Goal: Task Accomplishment & Management: Use online tool/utility

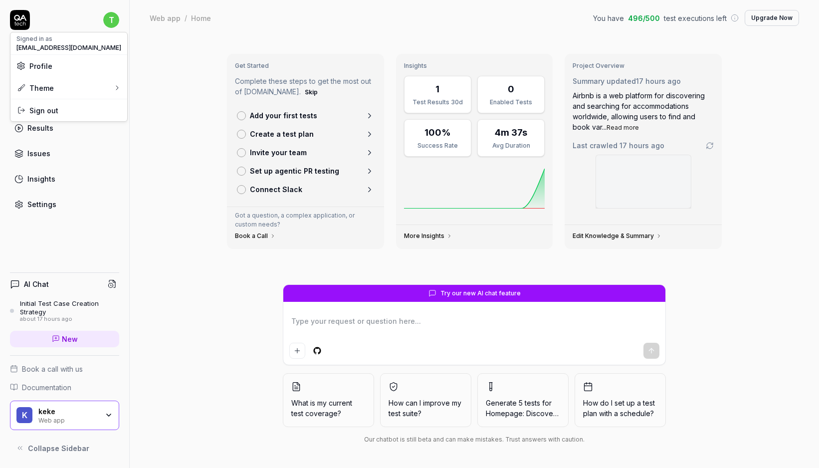
click at [108, 14] on html "t Dashboard Test Cases Test Plans Results Issues Insights Settings AI Chat Init…" at bounding box center [409, 234] width 819 height 468
click at [110, 14] on html "t Dashboard Test Cases Test Plans Results Issues Insights Settings AI Chat Init…" at bounding box center [409, 234] width 819 height 468
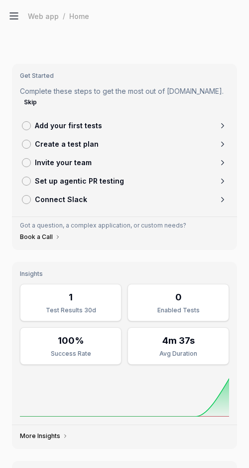
click at [11, 10] on icon at bounding box center [14, 16] width 12 height 12
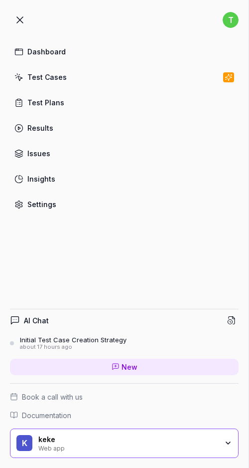
click at [11, 10] on button at bounding box center [20, 20] width 20 height 20
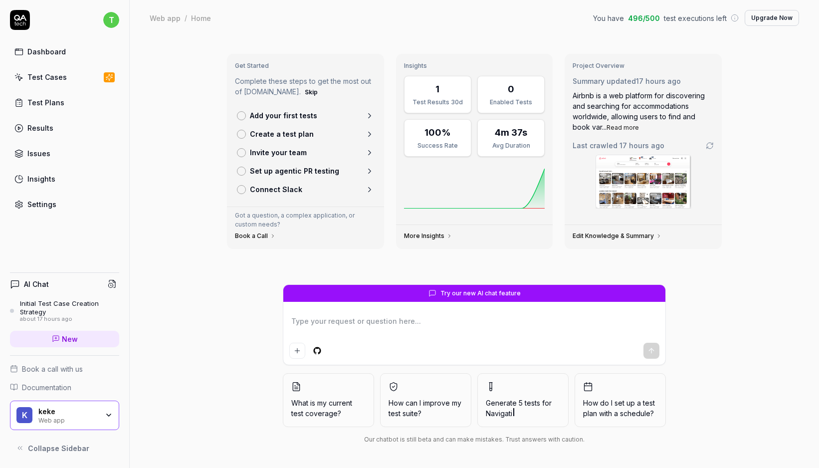
click at [67, 450] on span "Collapse Sidebar" at bounding box center [58, 448] width 61 height 10
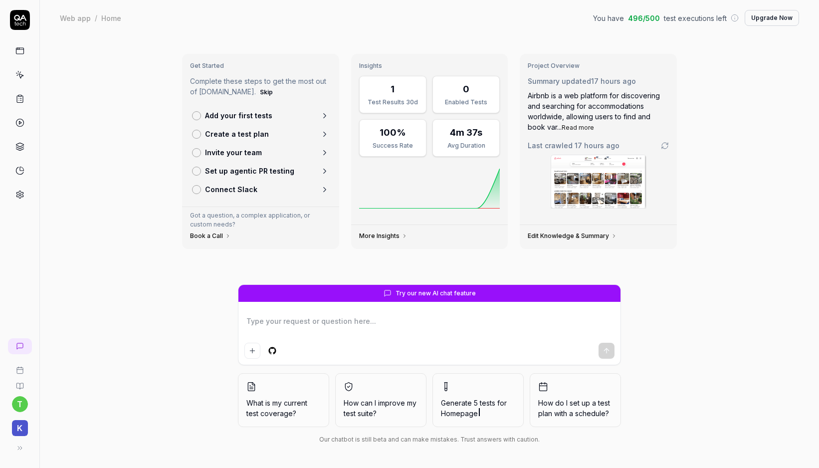
click at [30, 447] on div "t k" at bounding box center [19, 396] width 39 height 124
click at [22, 447] on button at bounding box center [20, 448] width 20 height 20
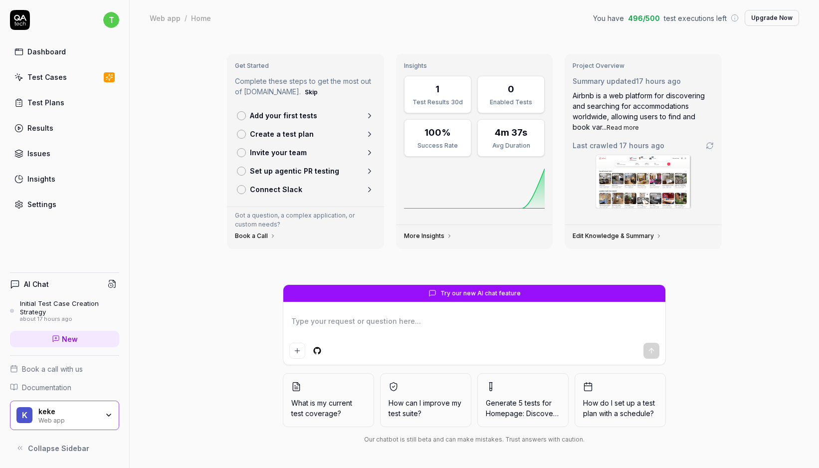
click at [33, 446] on span "Collapse Sidebar" at bounding box center [58, 448] width 61 height 10
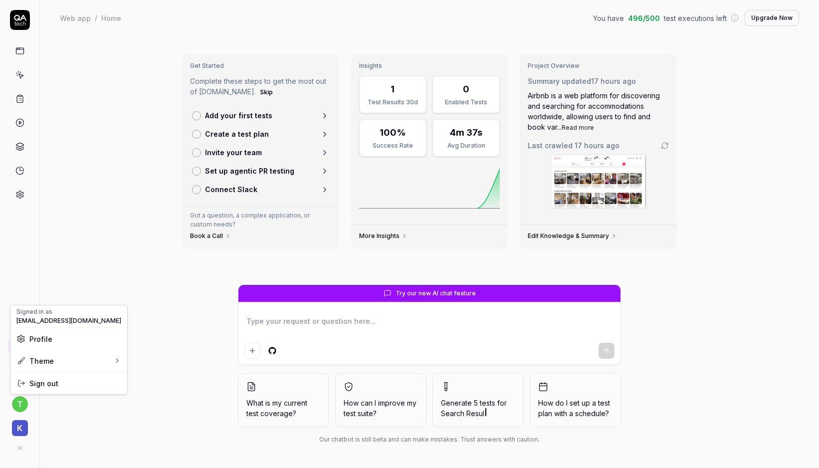
click at [17, 408] on html "t k Web app / Home You have 496 / 500 test executions left Upgrade Now Web app …" at bounding box center [409, 234] width 819 height 468
click at [19, 451] on html "t k Web app / Home You have 496 / 500 test executions left Upgrade Now Web app …" at bounding box center [409, 234] width 819 height 468
click at [19, 449] on icon at bounding box center [20, 448] width 8 height 8
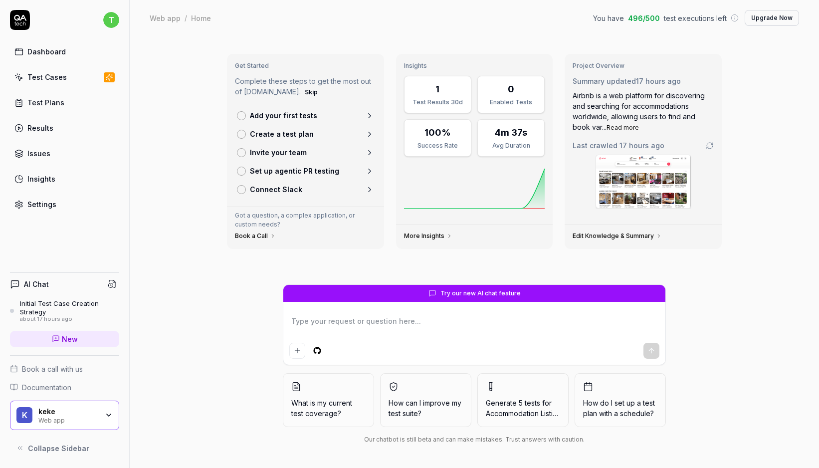
click at [65, 413] on div "keke" at bounding box center [68, 411] width 60 height 9
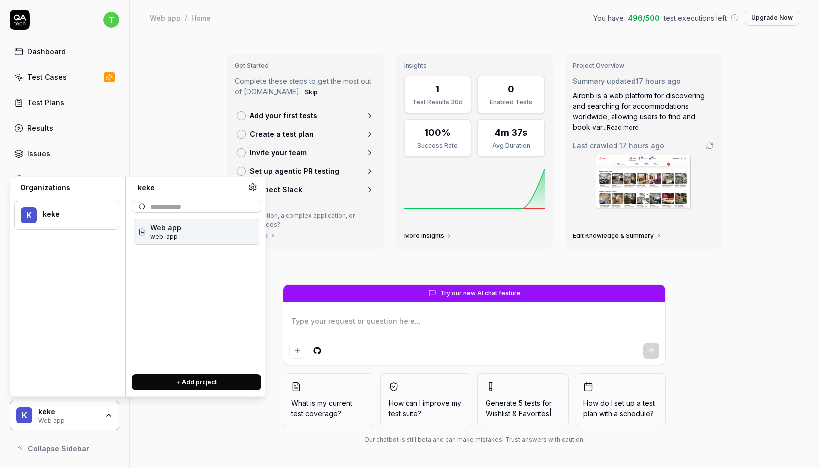
click at [150, 376] on button "+ Add project" at bounding box center [197, 382] width 130 height 16
type textarea "*"
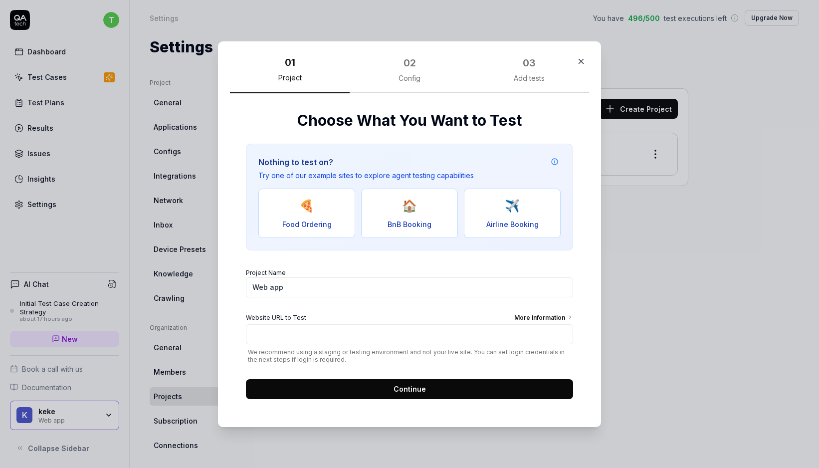
click at [565, 317] on div "More Information" at bounding box center [543, 318] width 59 height 11
click at [565, 324] on input "Website URL to Test More Information" at bounding box center [409, 334] width 327 height 20
click at [583, 63] on icon "button" at bounding box center [580, 61] width 9 height 9
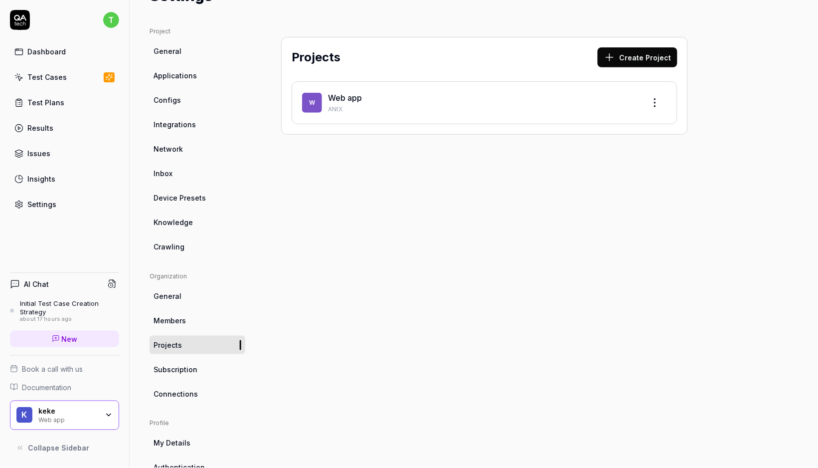
scroll to position [61, 0]
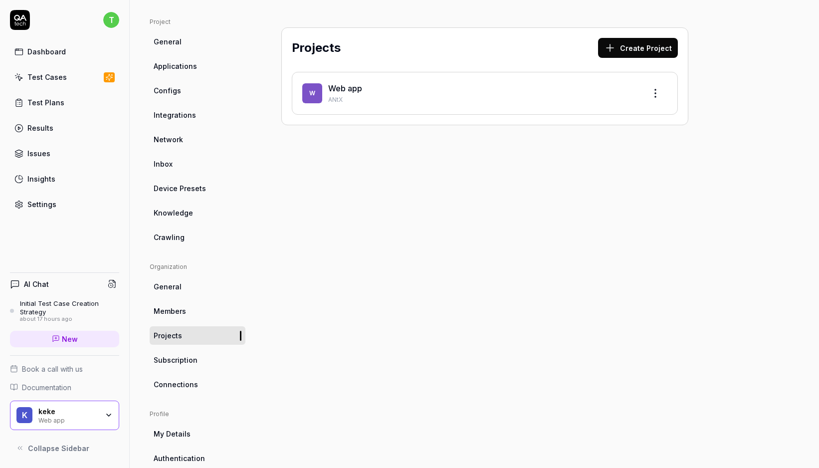
click at [108, 80] on icon at bounding box center [109, 77] width 9 height 8
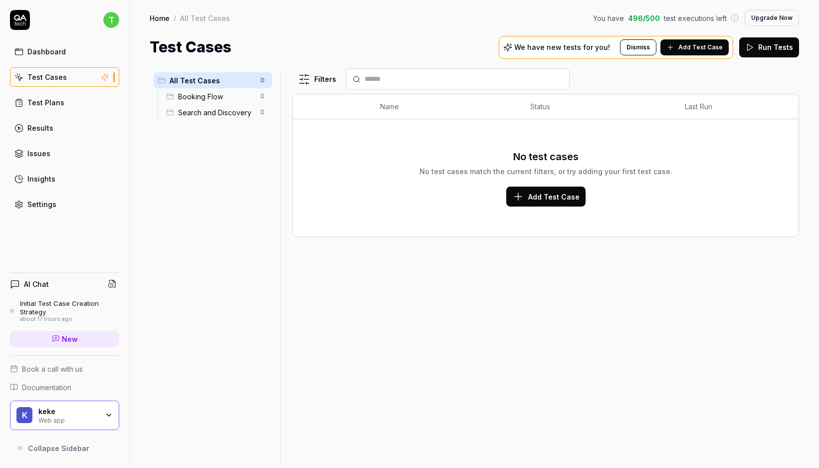
click at [44, 102] on div "Test Plans" at bounding box center [45, 102] width 37 height 10
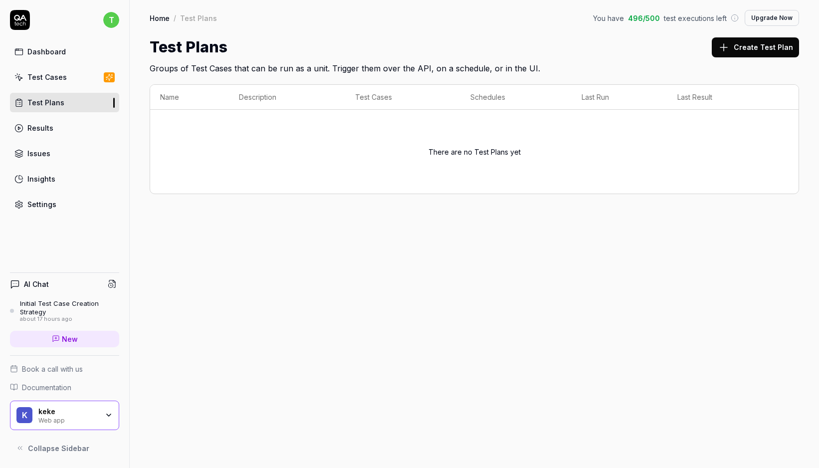
click at [541, 65] on h2 "Groups of Test Cases that can be run as a unit. Trigger them over the API, on a…" at bounding box center [474, 66] width 649 height 16
